Goal: Check status: Check status

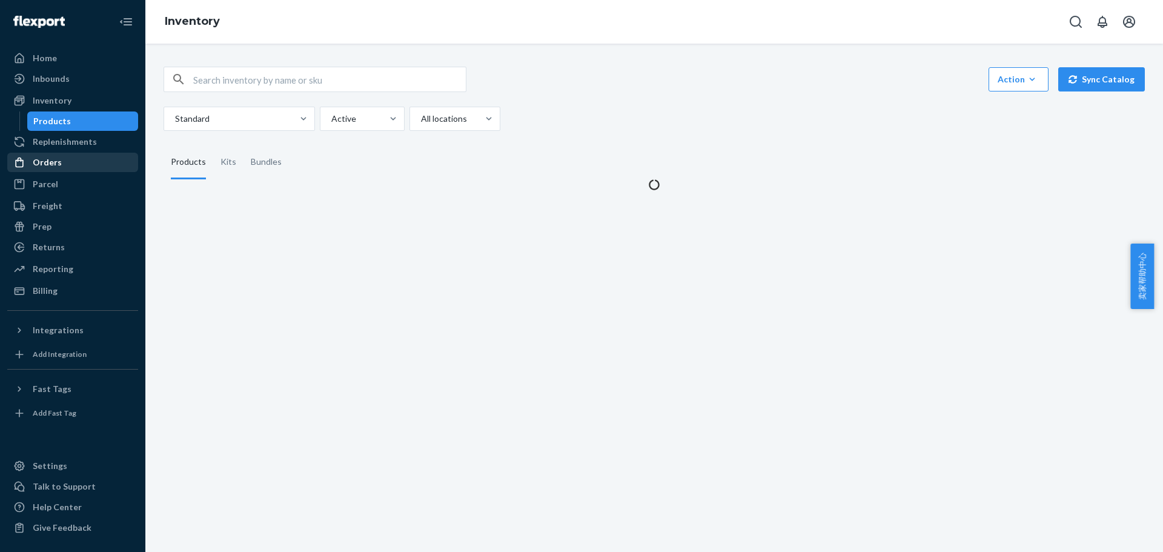
click at [106, 159] on div "Orders" at bounding box center [72, 162] width 128 height 17
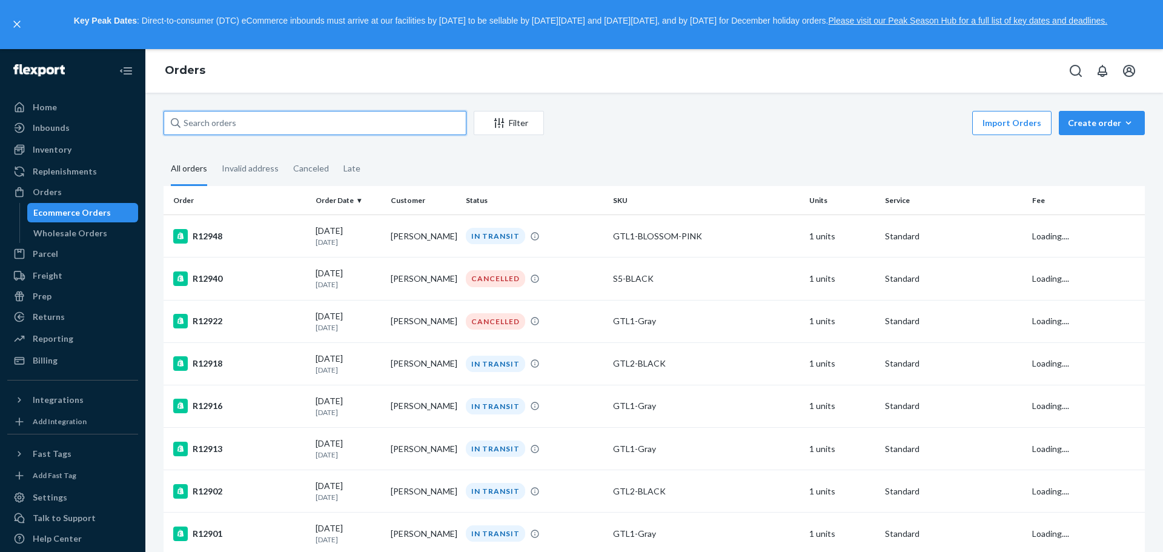
click at [302, 123] on input "text" at bounding box center [315, 123] width 303 height 24
paste input "[PERSON_NAME]"
type input "[PERSON_NAME]"
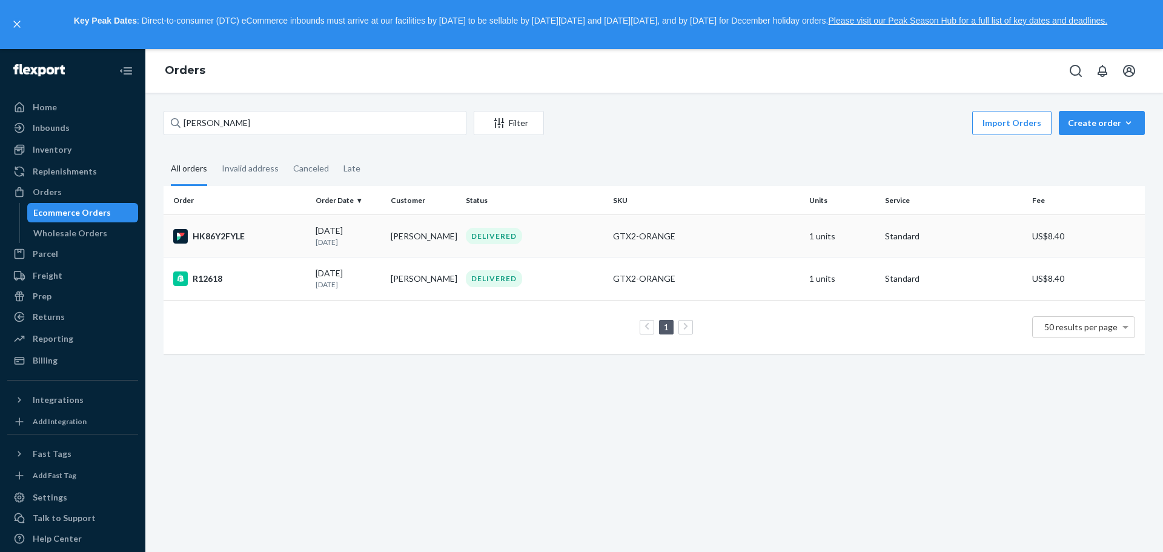
click at [789, 229] on td "GTX2-ORANGE" at bounding box center [706, 236] width 196 height 42
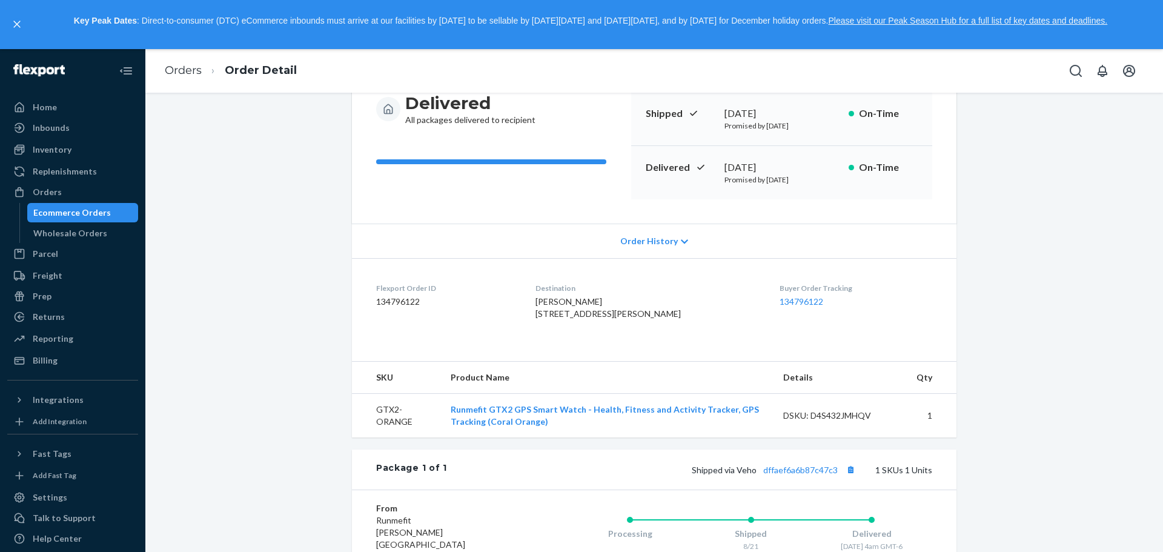
scroll to position [303, 0]
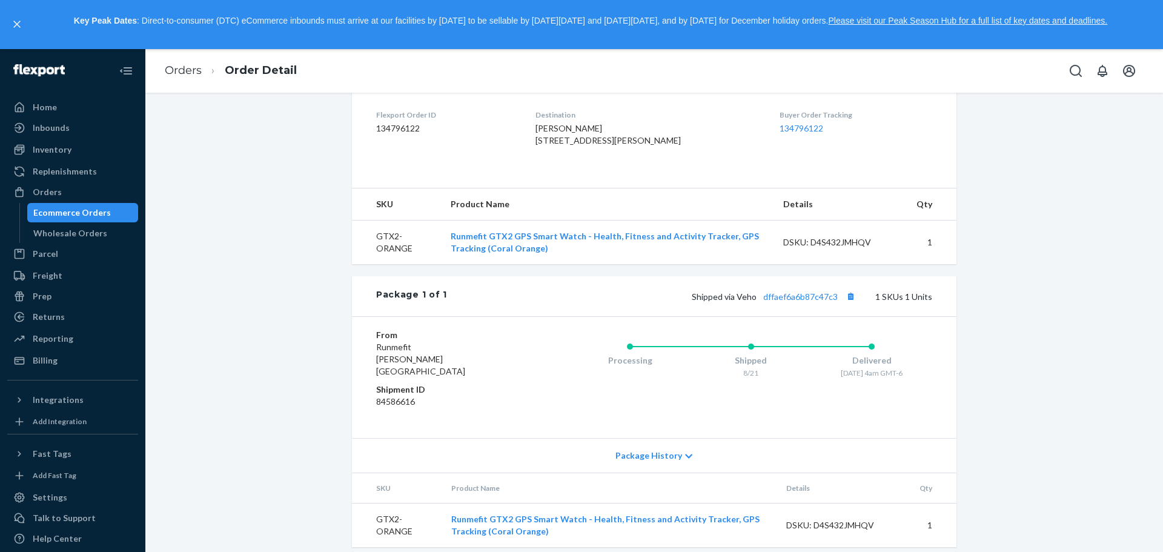
click at [1093, 335] on div "Flexport Order # HK86Y2FYLE • Standard / US$8.40 View Details Submit Claim Crea…" at bounding box center [653, 184] width 999 height 753
click at [850, 304] on button "Copy tracking number" at bounding box center [850, 296] width 16 height 16
drag, startPoint x: 1008, startPoint y: 380, endPoint x: 854, endPoint y: 375, distance: 154.5
click at [1008, 380] on div "Flexport Order # HK86Y2FYLE • Standard / US$8.40 View Details Submit Claim Crea…" at bounding box center [653, 184] width 999 height 753
click at [785, 302] on link "dffaef6a6b87c47c3" at bounding box center [800, 296] width 74 height 10
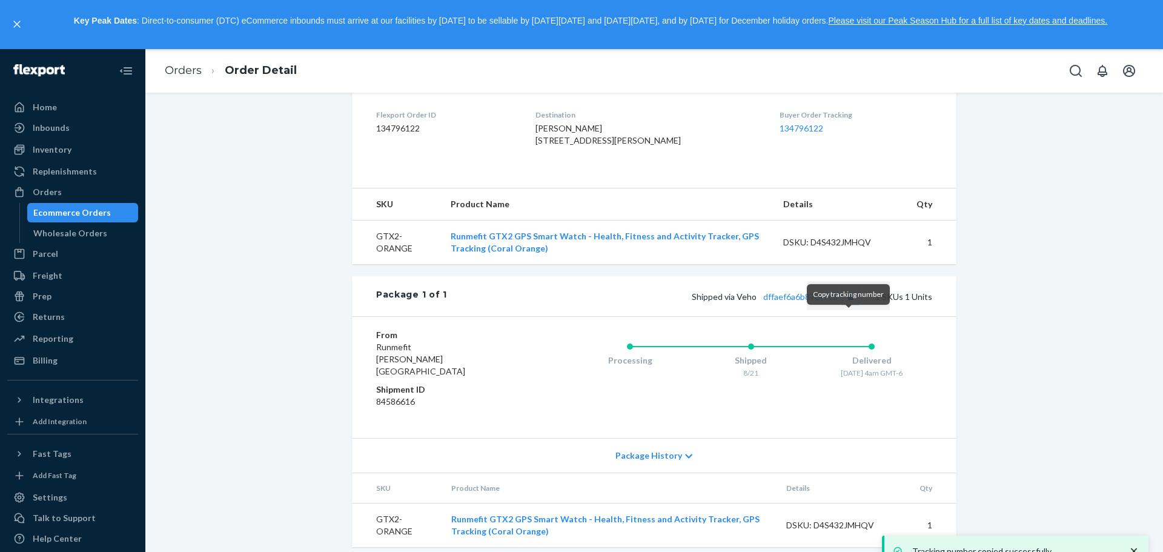
click at [848, 304] on button "Copy tracking number" at bounding box center [850, 296] width 16 height 16
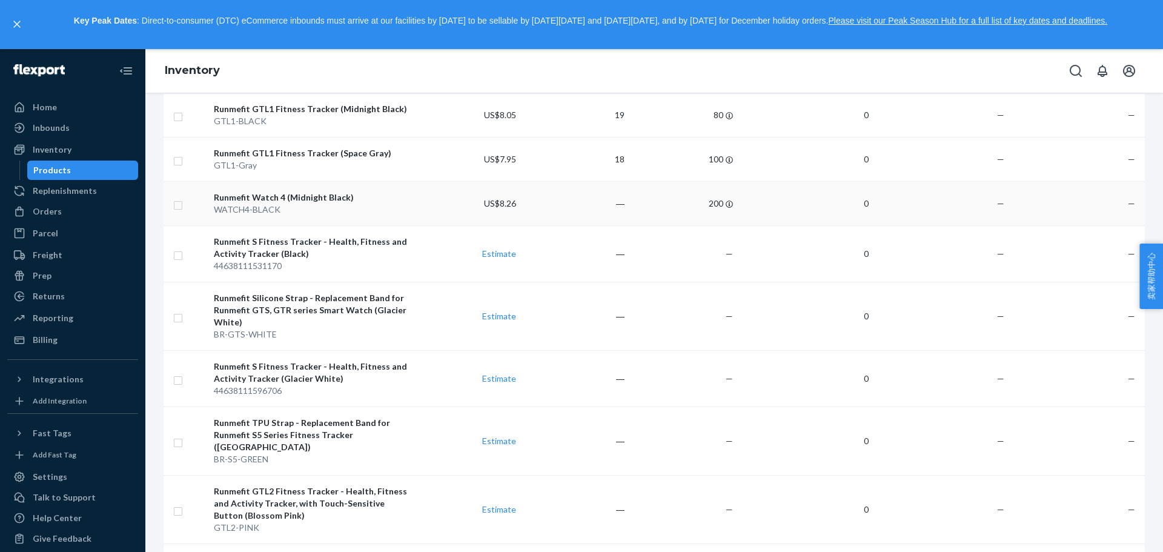
scroll to position [787, 0]
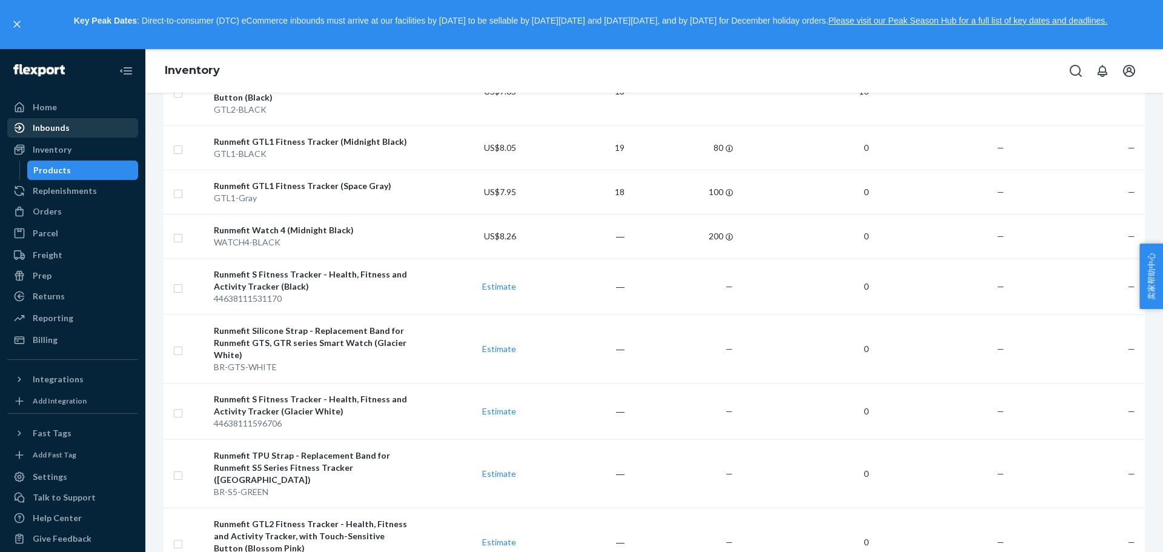
click at [65, 123] on div "Inbounds" at bounding box center [51, 128] width 37 height 12
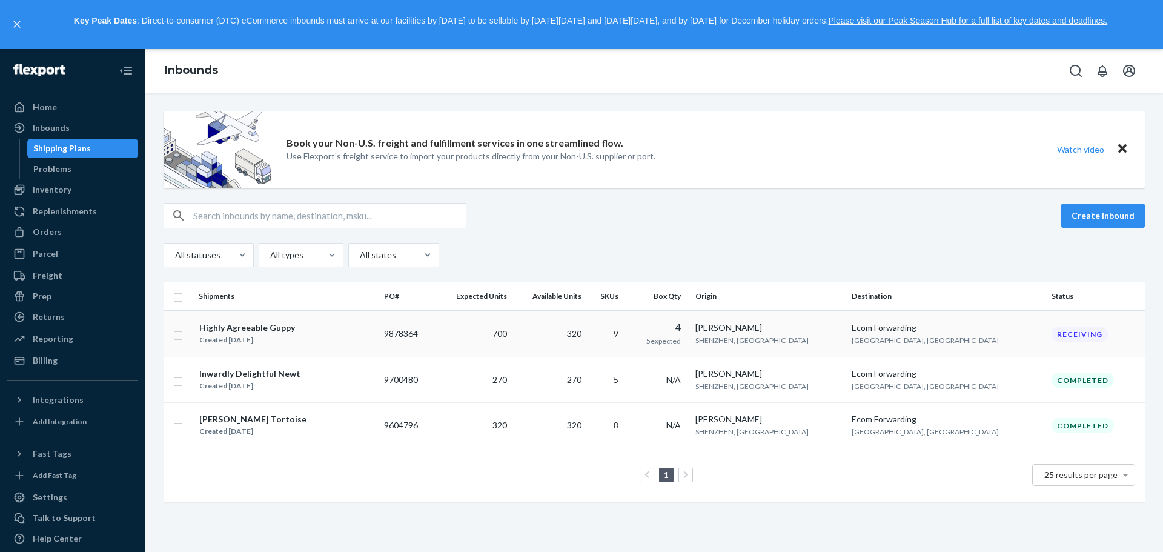
click at [1100, 339] on div "Receiving" at bounding box center [1093, 333] width 84 height 15
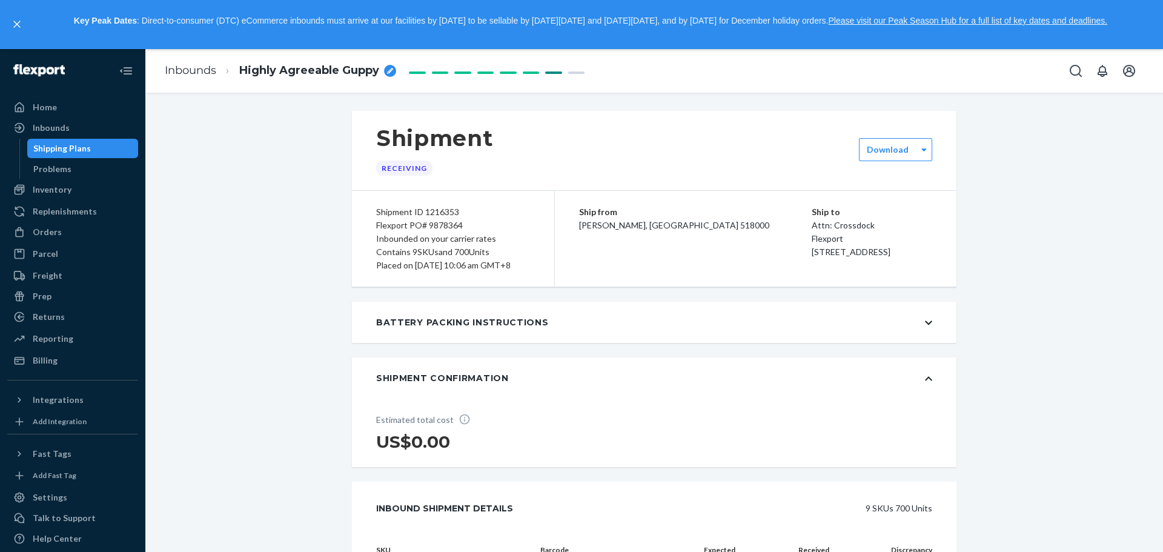
drag, startPoint x: 832, startPoint y: 265, endPoint x: 840, endPoint y: 266, distance: 8.5
click at [840, 257] on span "2615 E 3rd Street San Bernardino, CA 92408" at bounding box center [851, 251] width 79 height 10
click at [765, 271] on div "Ship from JIALE WEI HUASHENG LONGYUE SHENZHEN, GUANGDONG 518000 Ship to Attn: C…" at bounding box center [756, 239] width 402 height 96
drag, startPoint x: 770, startPoint y: 265, endPoint x: 901, endPoint y: 263, distance: 131.4
click at [901, 259] on div "Ship to Attn: Crossdock Flexport 2615 E 3rd Street San Bernardino, CA 92408" at bounding box center [872, 231] width 121 height 53
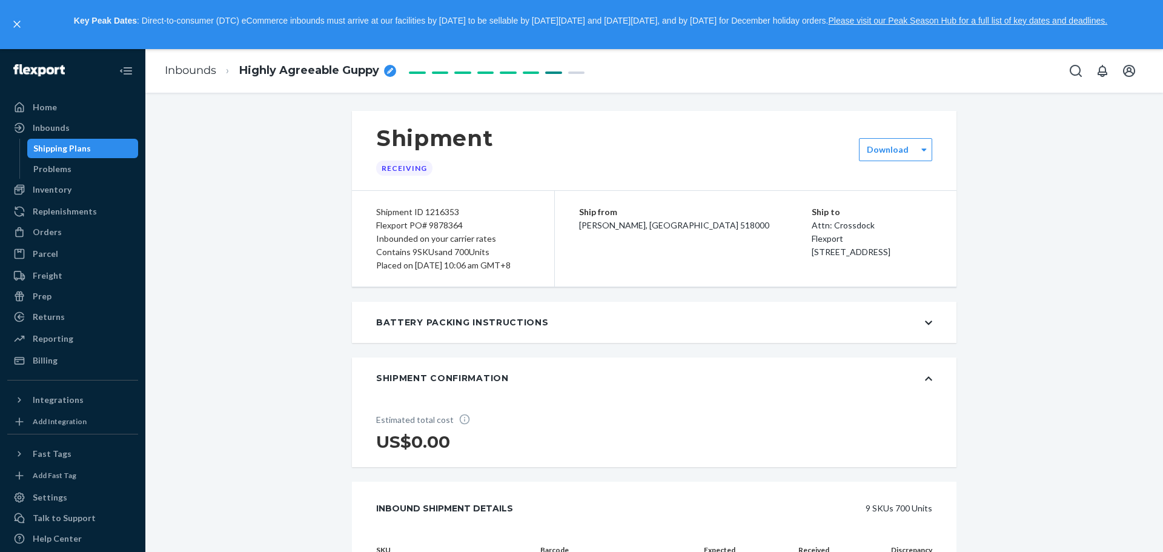
copy span "San Bernardino, CA 92408"
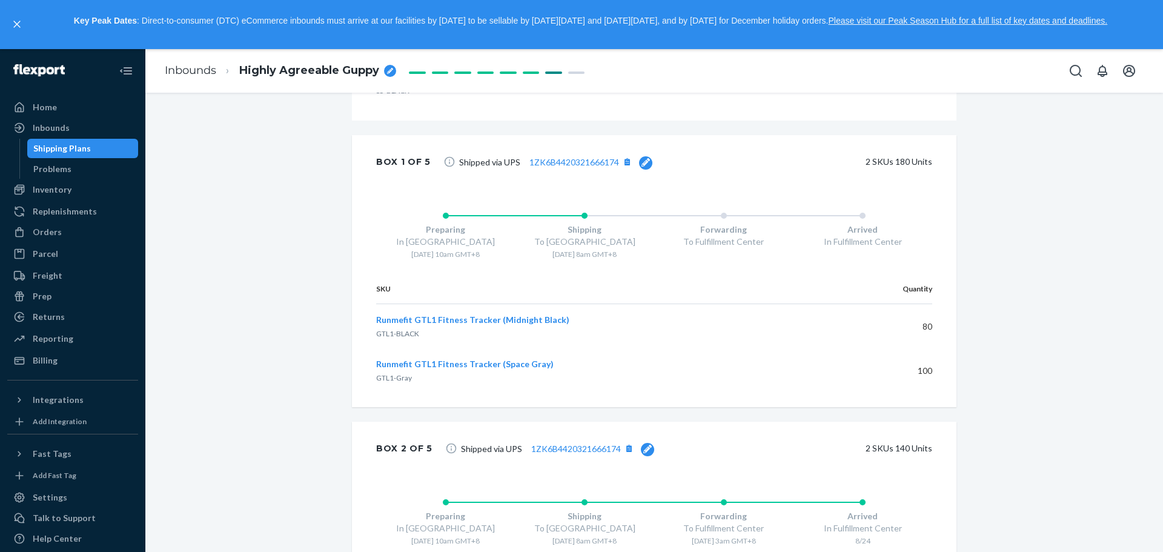
scroll to position [969, 0]
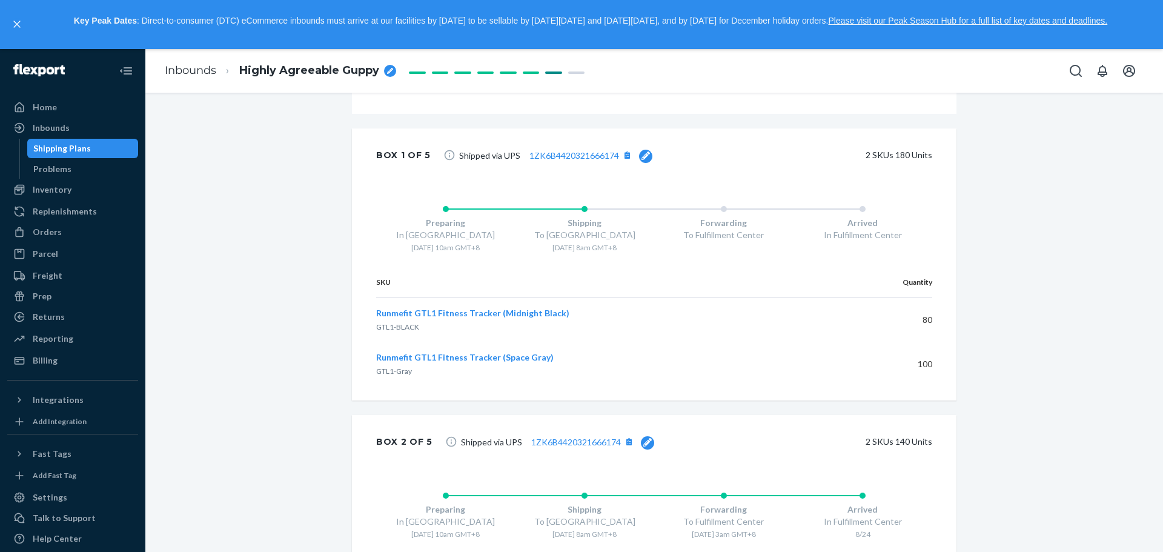
click at [645, 156] on div "Shipped via UPS 1ZK6B4420321666174 2 SKUs 180 Units" at bounding box center [686, 155] width 492 height 24
click at [641, 154] on icon at bounding box center [645, 155] width 8 height 8
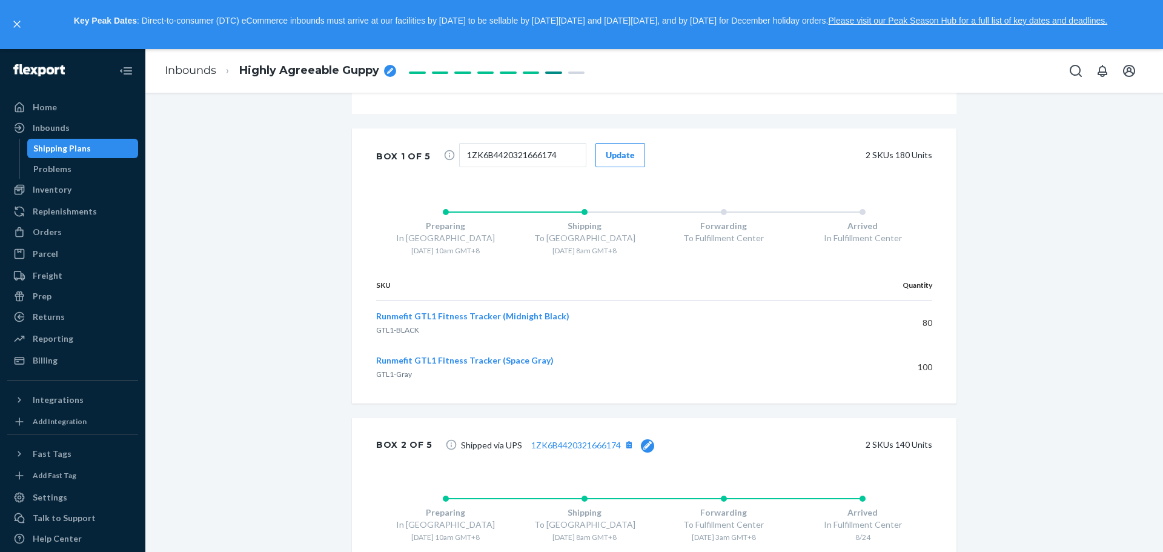
click at [614, 154] on div "Update" at bounding box center [620, 155] width 29 height 12
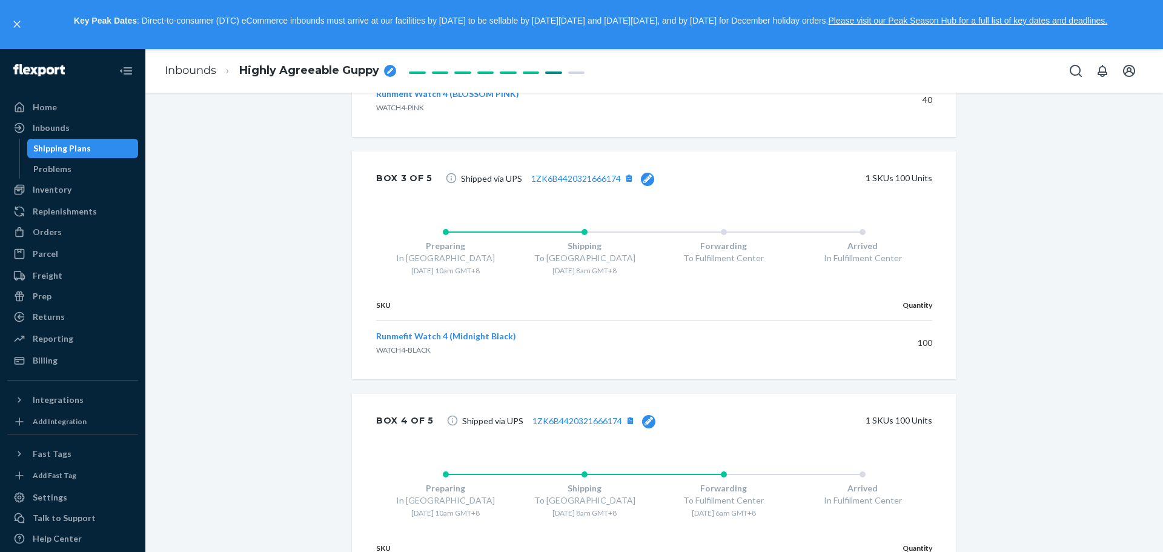
scroll to position [1400, 0]
